Goal: Transaction & Acquisition: Purchase product/service

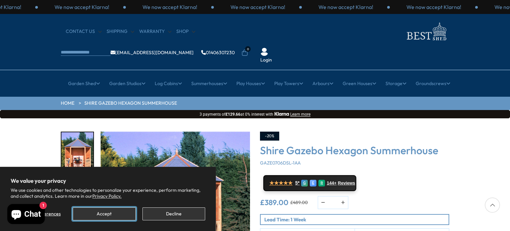
click at [126, 211] on button "Accept" at bounding box center [104, 213] width 63 height 13
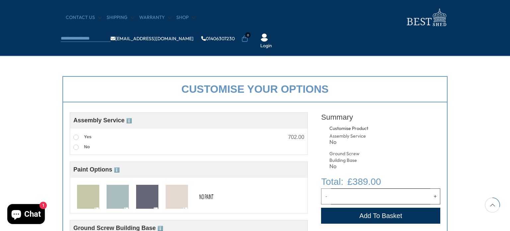
scroll to position [247, 0]
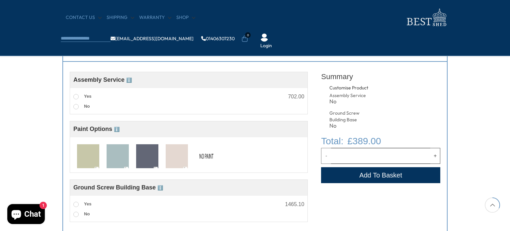
click at [100, 157] on div "T7010" at bounding box center [88, 155] width 28 height 28
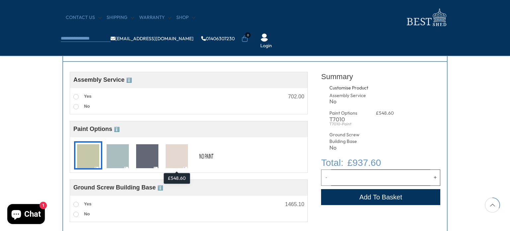
click at [167, 167] on img at bounding box center [177, 156] width 22 height 25
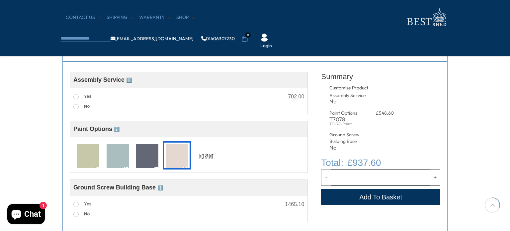
click at [207, 154] on img at bounding box center [206, 156] width 22 height 25
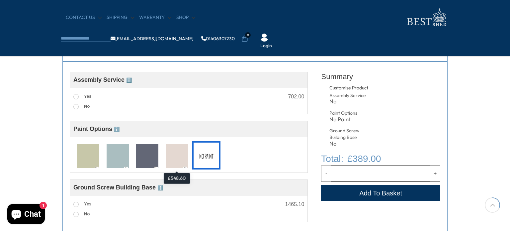
click at [174, 165] on img at bounding box center [177, 156] width 22 height 25
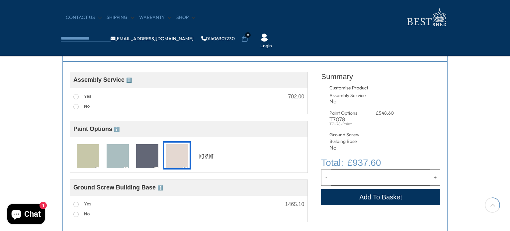
click at [203, 160] on img at bounding box center [206, 156] width 22 height 25
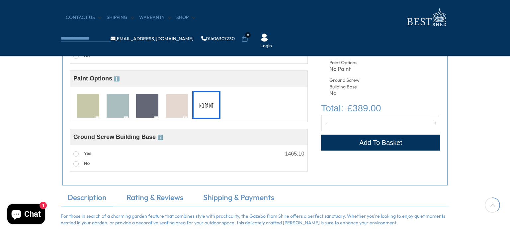
scroll to position [298, 0]
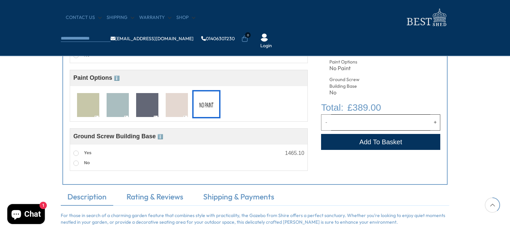
click at [72, 155] on div "Assembled Ground Screw Base A strong, eco-friendly alternative to concrete, our…" at bounding box center [189, 158] width 238 height 20
click at [78, 150] on label "Yes" at bounding box center [82, 153] width 18 height 9
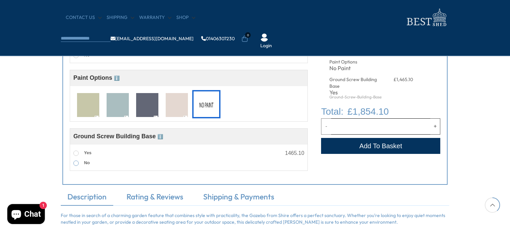
click at [77, 166] on label "No" at bounding box center [81, 163] width 16 height 9
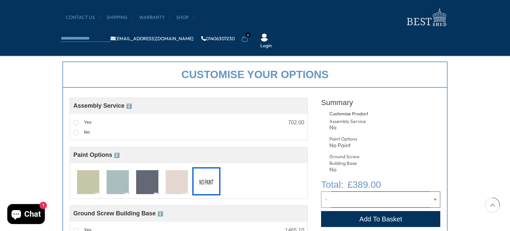
scroll to position [219, 0]
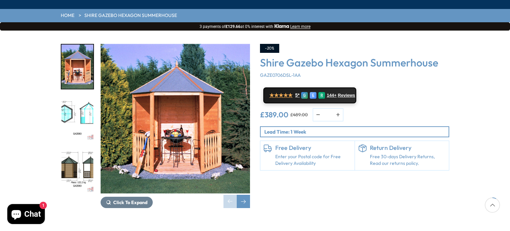
scroll to position [89, 0]
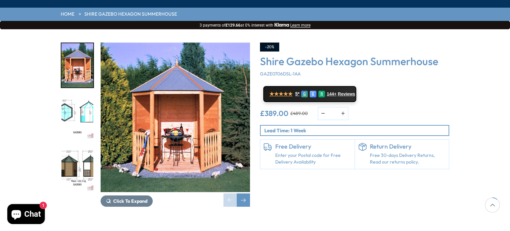
click at [86, 101] on img "2 / 8" at bounding box center [77, 117] width 32 height 44
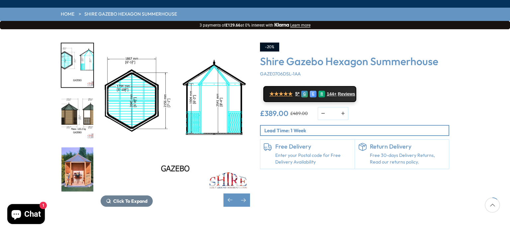
click at [82, 149] on img "4 / 8" at bounding box center [77, 169] width 32 height 44
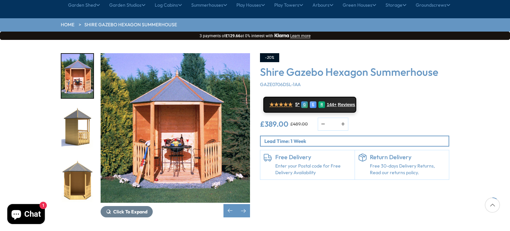
scroll to position [78, 0]
